Goal: Find specific page/section: Find specific page/section

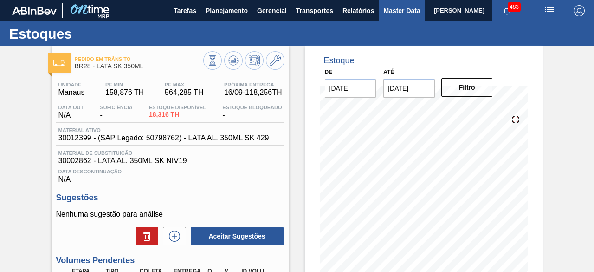
click at [393, 14] on span "Master Data" at bounding box center [401, 10] width 37 height 11
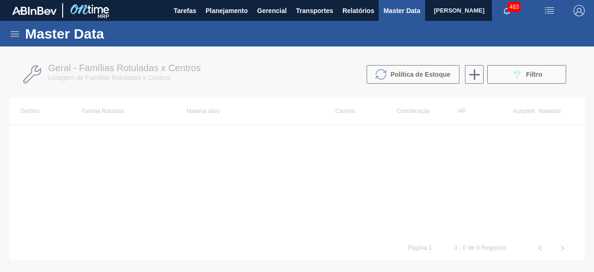
click at [13, 30] on icon at bounding box center [14, 33] width 11 height 11
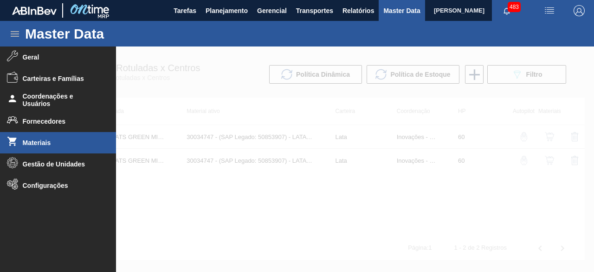
click at [53, 145] on span "Materiais" at bounding box center [61, 142] width 77 height 7
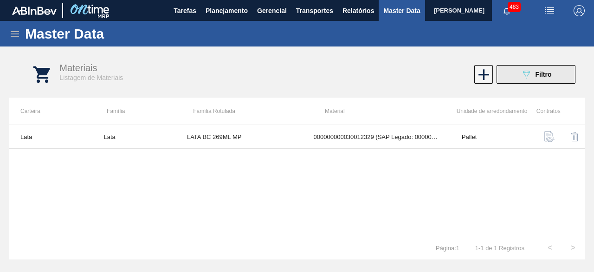
click at [524, 76] on icon "089F7B8B-B2A5-4AFE-B5C0-19BA573D28AC" at bounding box center [526, 74] width 11 height 11
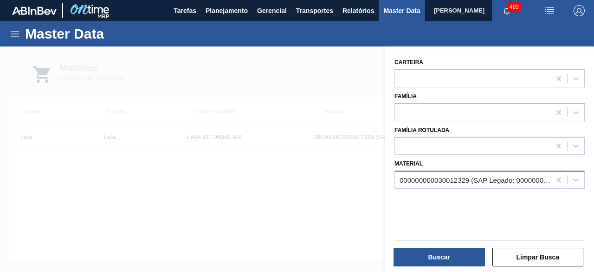
click at [421, 178] on div "000000000030012329 (SAP Legado: 000000000050798616) - LATA AL. 269ML BC MP 429" at bounding box center [476, 180] width 152 height 8
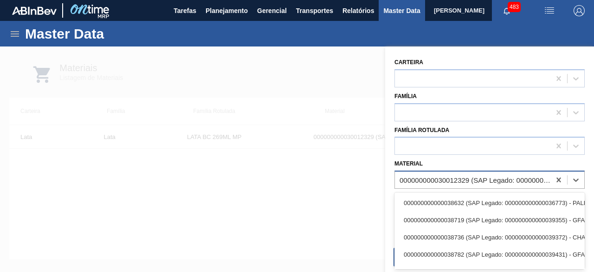
paste input "310098"
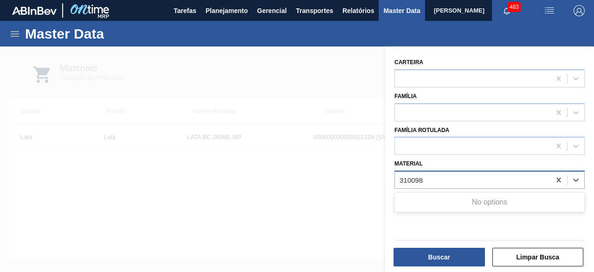
type input "310098"
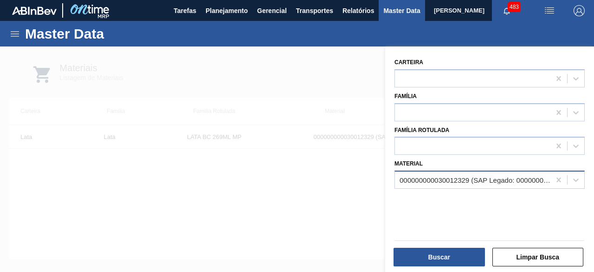
click at [329, 198] on div at bounding box center [297, 182] width 594 height 272
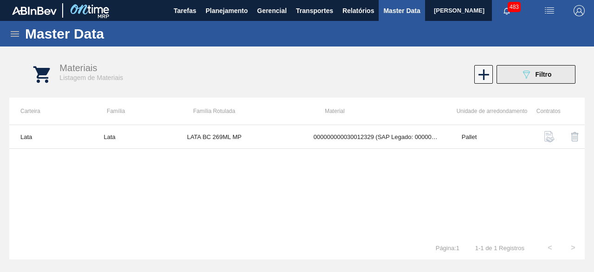
click at [534, 74] on div "089F7B8B-B2A5-4AFE-B5C0-19BA573D28AC Filtro" at bounding box center [536, 74] width 31 height 11
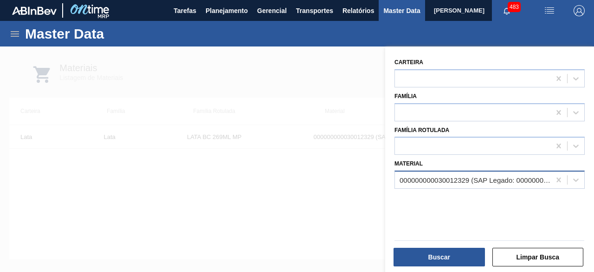
click at [491, 179] on div "000000000030012329 (SAP Legado: 000000000050798616) - LATA AL. 269ML BC MP 429" at bounding box center [476, 180] width 152 height 8
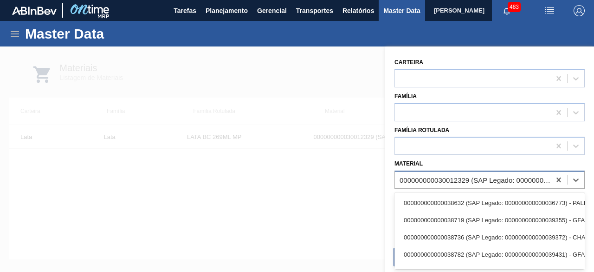
paste input "30034409"
type input "30034409"
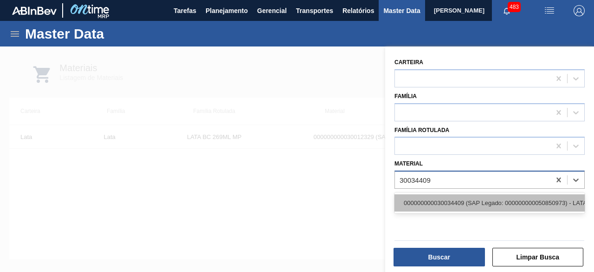
click at [487, 199] on div "000000000030034409 (SAP Legado: 000000000050850973) - LATA AL 269ML BEATS SENSE…" at bounding box center [490, 202] width 190 height 17
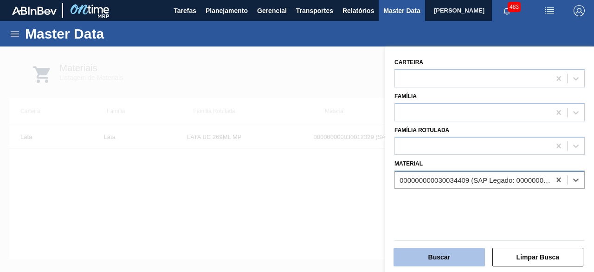
click at [454, 258] on button "Buscar" at bounding box center [439, 256] width 91 height 19
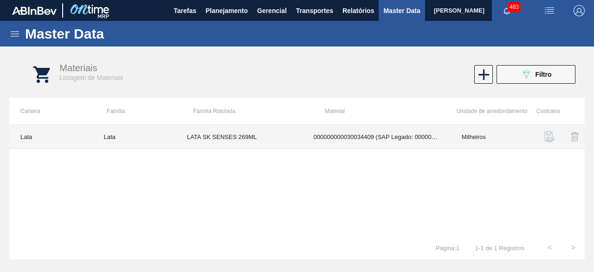
click at [238, 138] on td "LATA SK SENSES 269ML" at bounding box center [239, 137] width 127 height 24
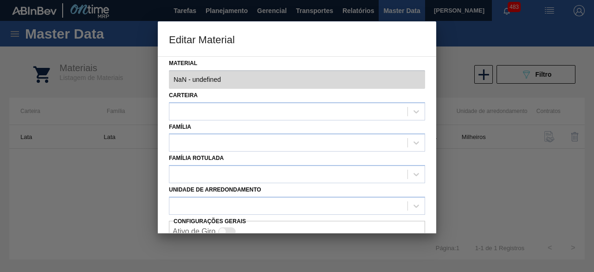
type input "30034409 - 000000000030034409 (SAP Legado: 000000000050850973) - LATA AL 269ML …"
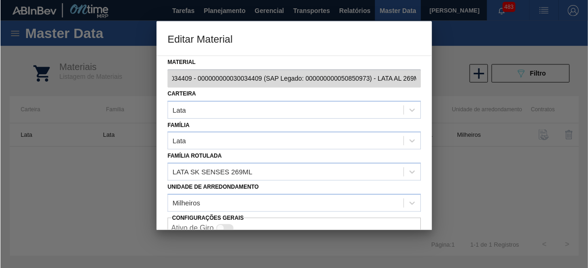
scroll to position [0, 7]
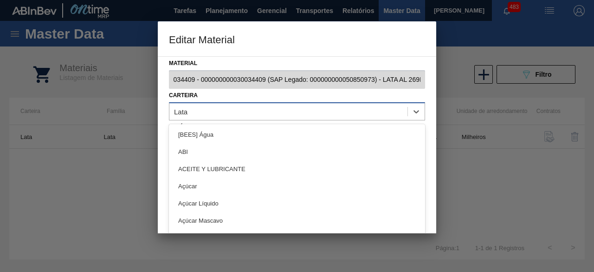
click at [379, 109] on div "Lata" at bounding box center [288, 110] width 238 height 13
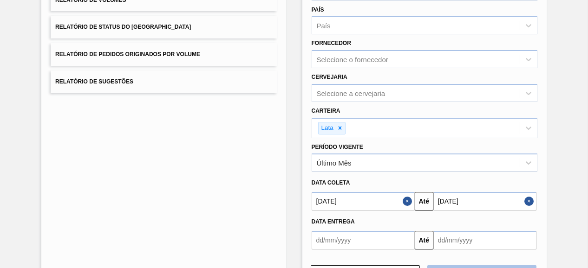
scroll to position [162, 0]
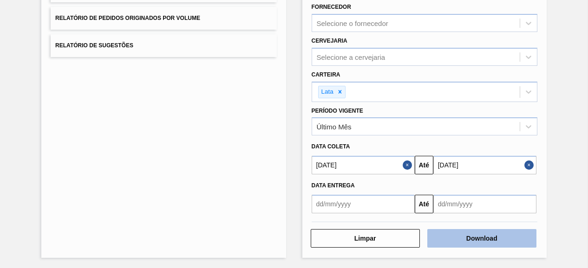
click at [470, 238] on button "Download" at bounding box center [481, 238] width 109 height 19
